Goal: Use online tool/utility: Use online tool/utility

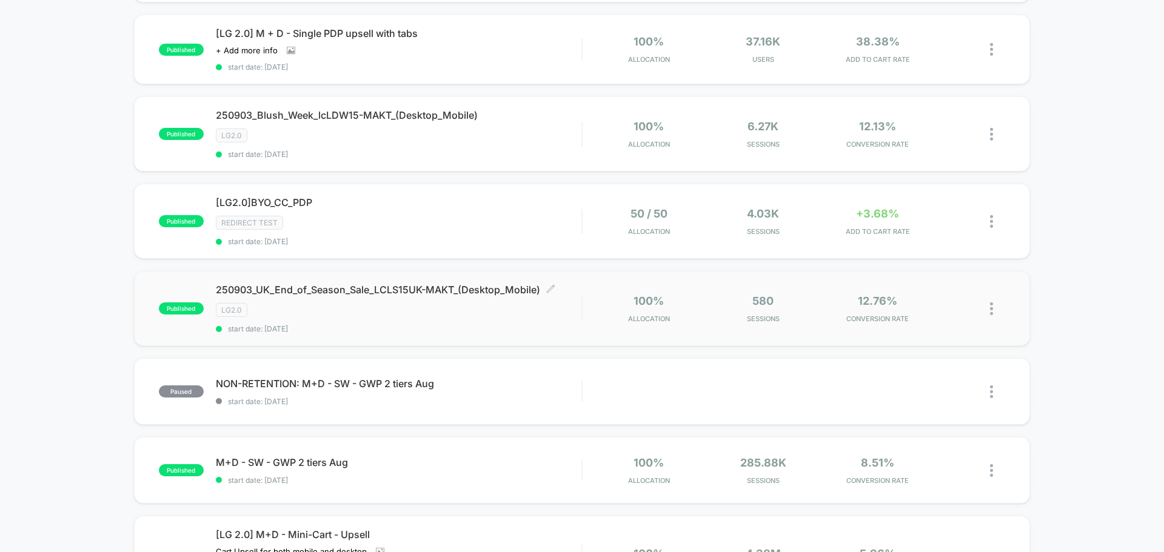
scroll to position [788, 0]
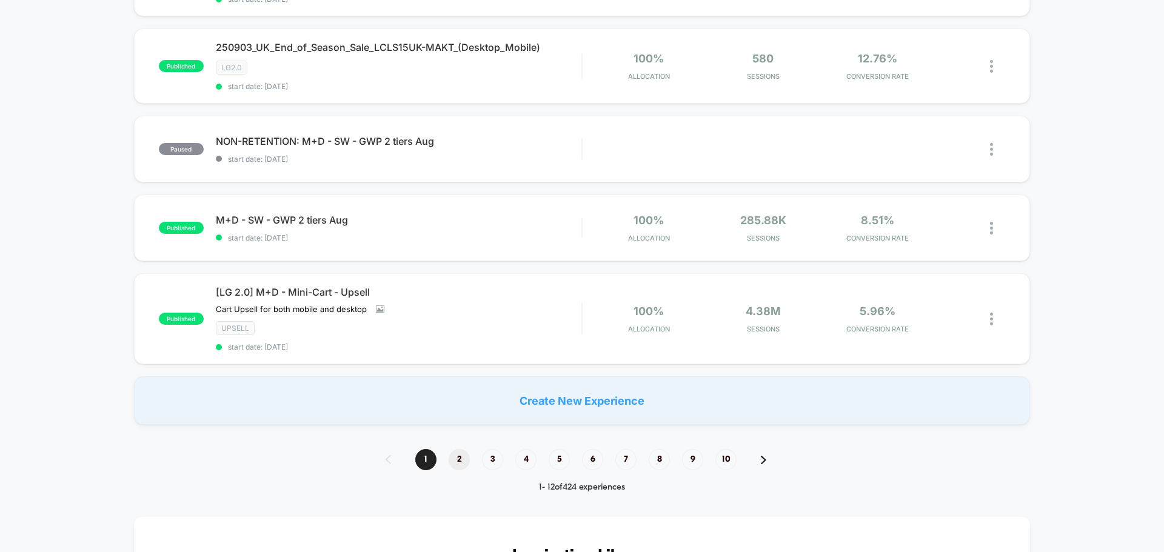
click at [456, 461] on span "2" at bounding box center [459, 459] width 21 height 21
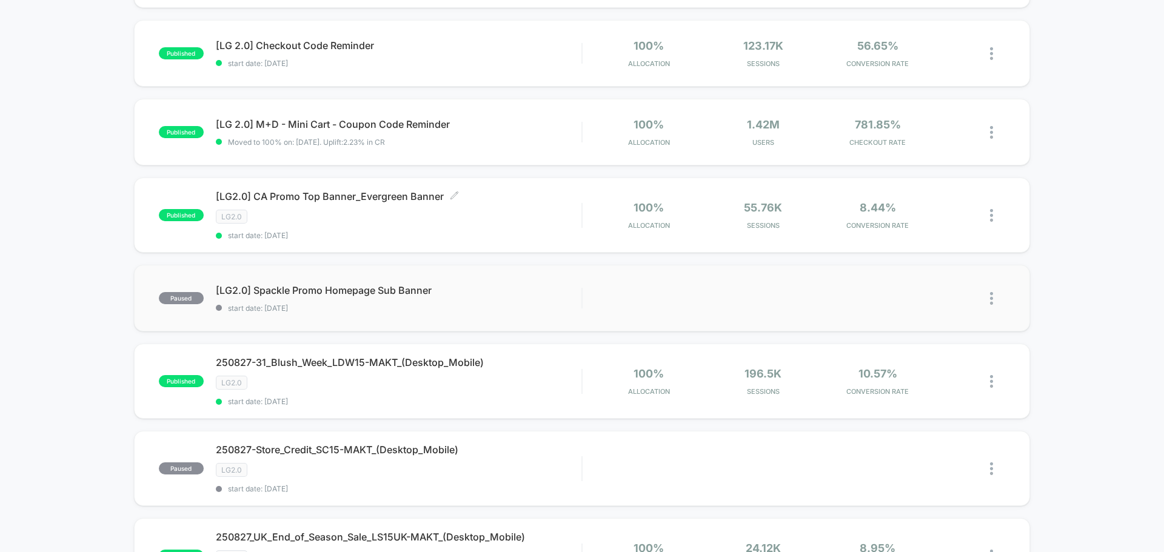
scroll to position [546, 0]
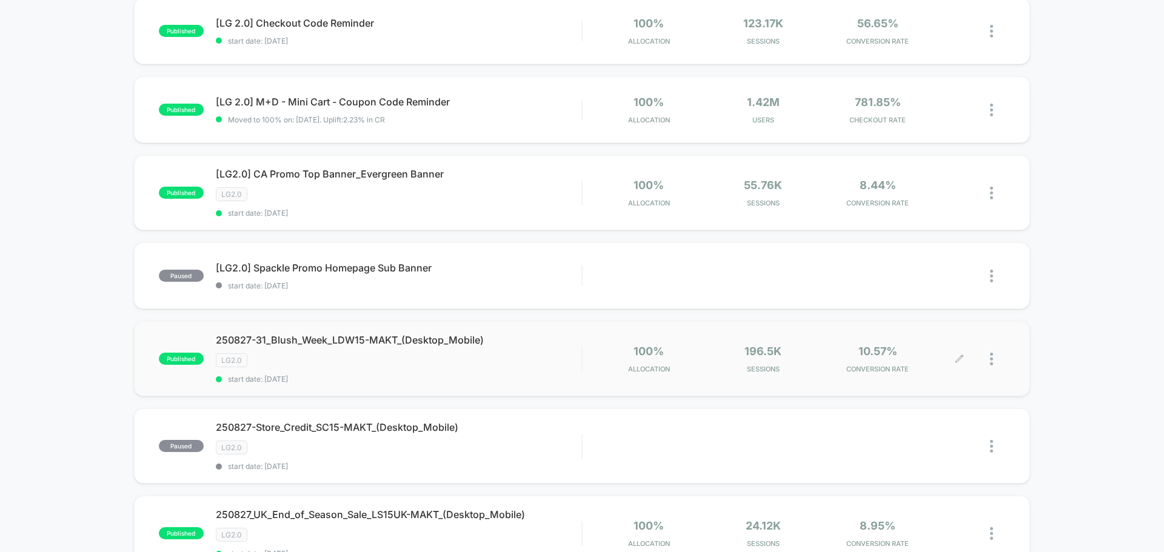
click at [957, 358] on icon at bounding box center [959, 359] width 9 height 9
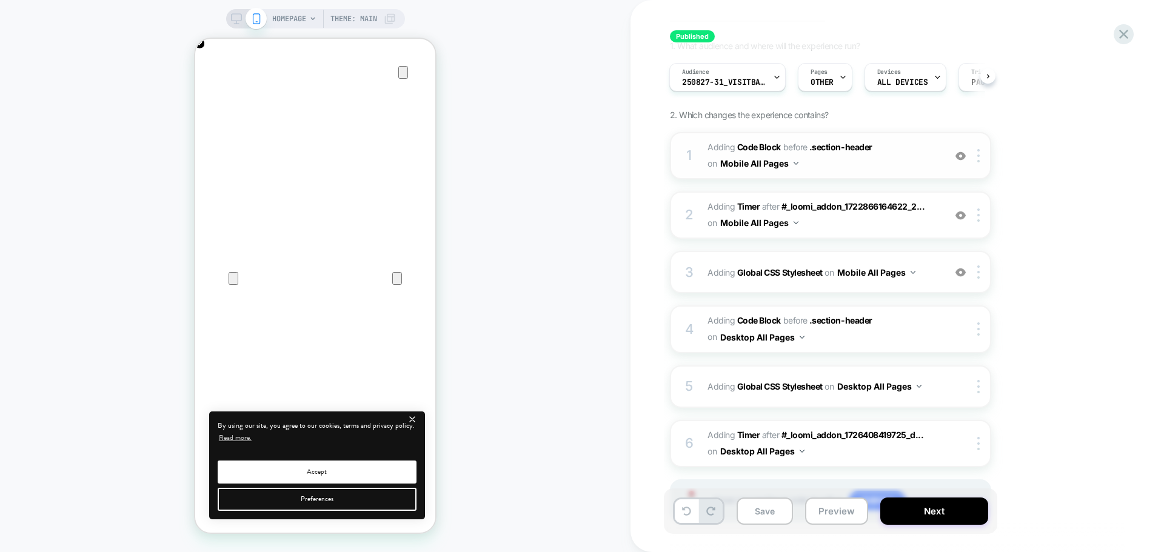
click at [827, 165] on span "Adding Code Block BEFORE .section-header .section-header on Mobile All Pages" at bounding box center [823, 155] width 231 height 33
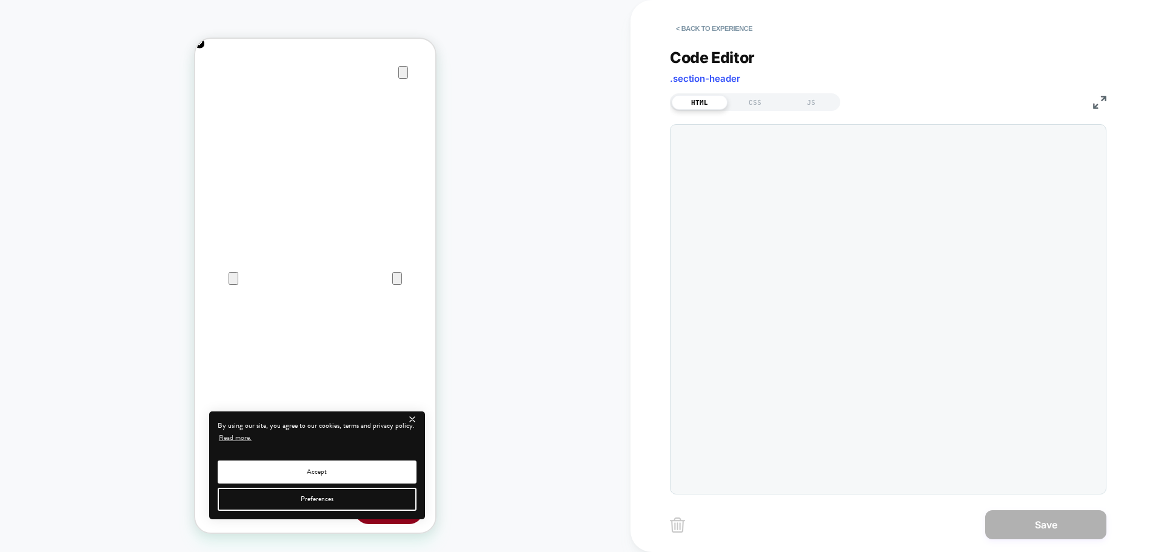
click at [212, 93] on icon "Close" at bounding box center [207, 97] width 8 height 8
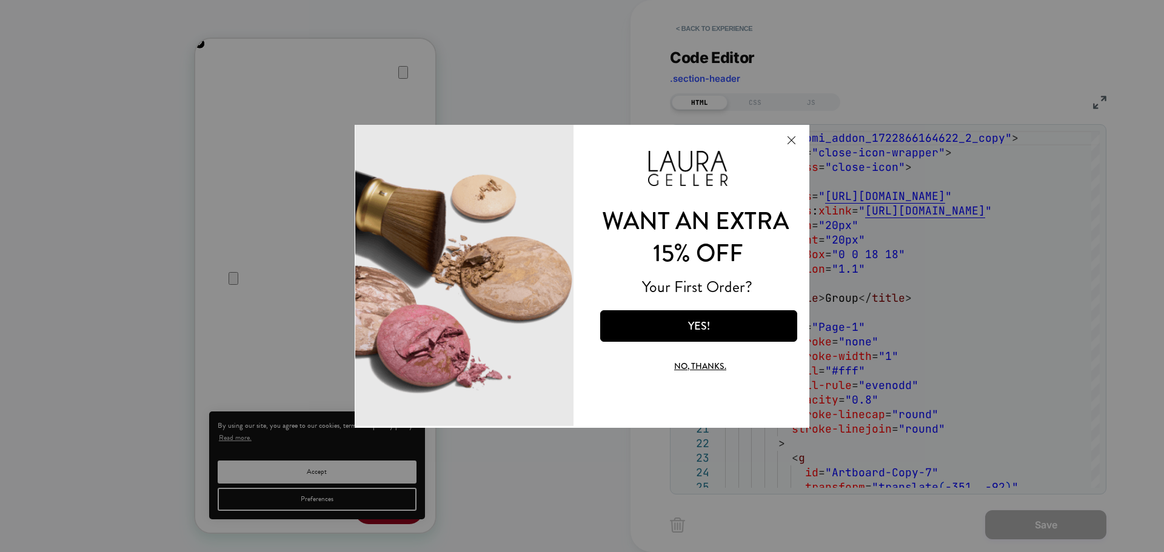
scroll to position [0, 480]
click at [793, 136] on button "Close Modal" at bounding box center [791, 139] width 33 height 29
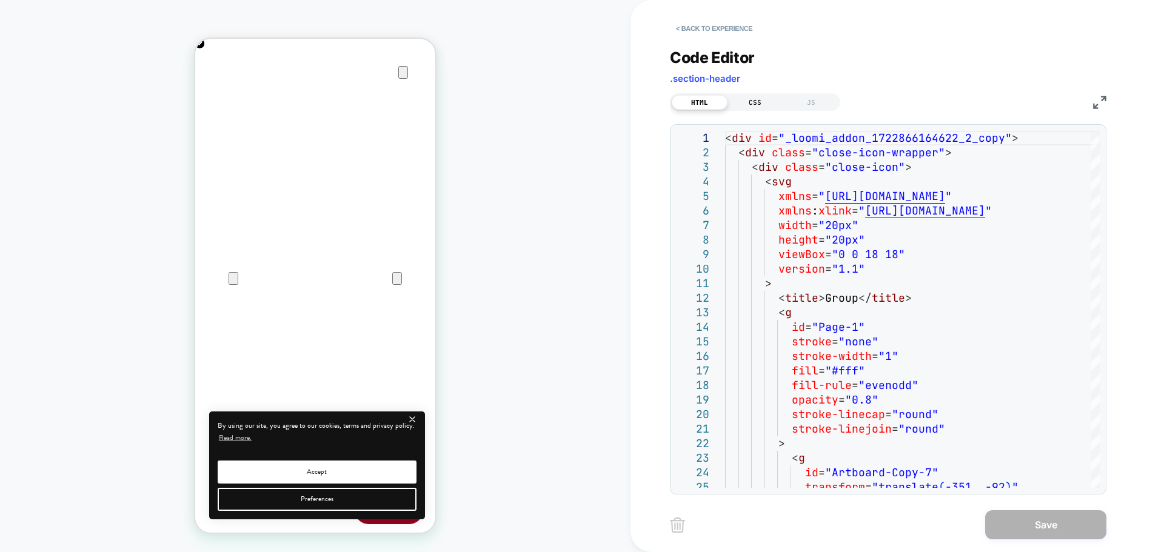
scroll to position [0, 0]
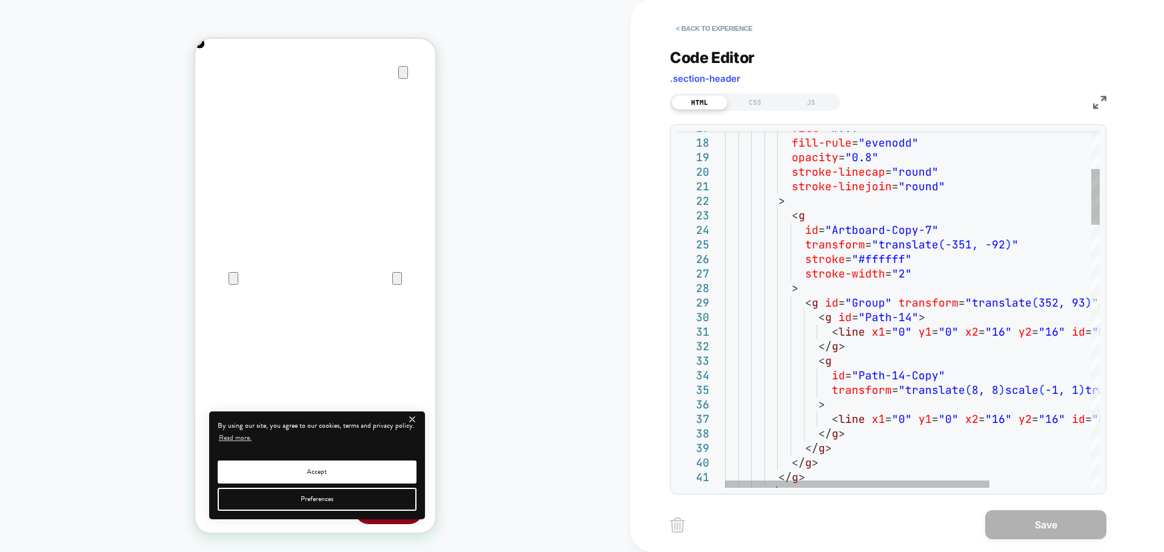
click at [1103, 101] on img at bounding box center [1099, 102] width 13 height 13
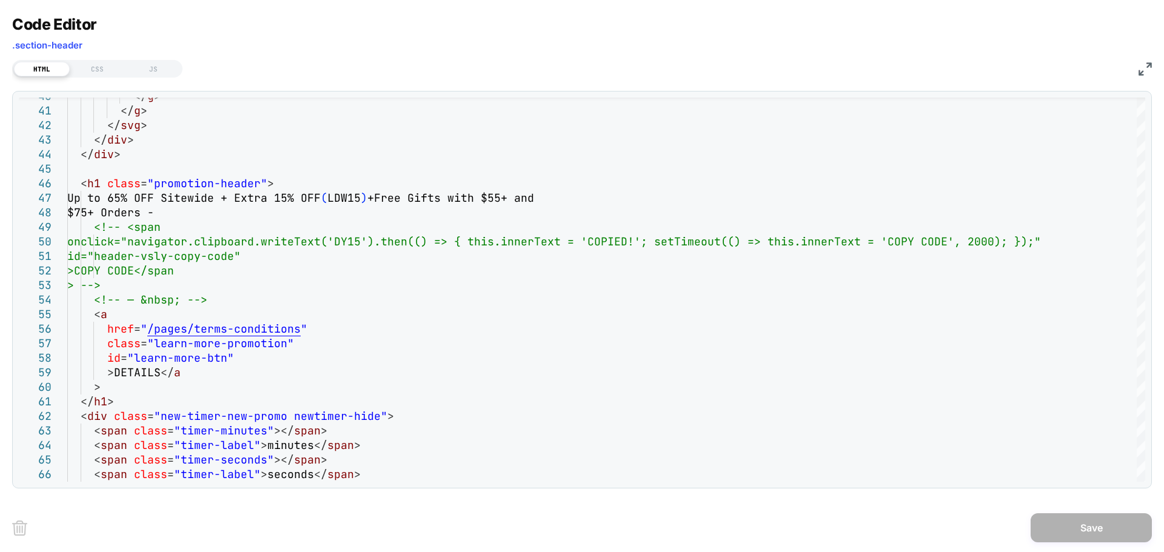
scroll to position [0, 480]
